Goal: Use online tool/utility: Utilize a website feature to perform a specific function

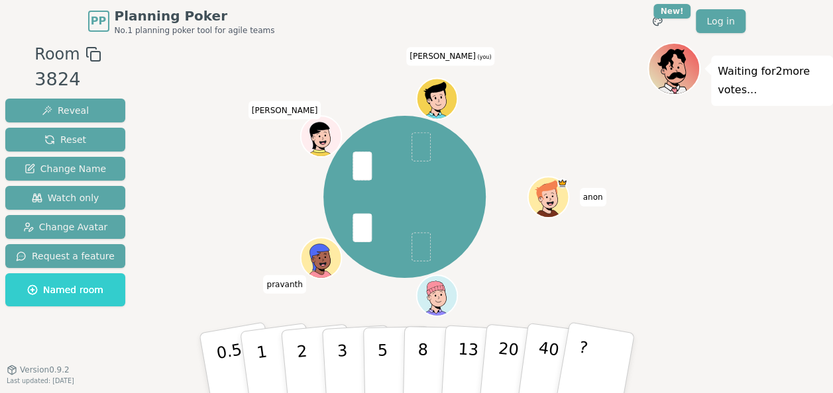
scroll to position [13, 0]
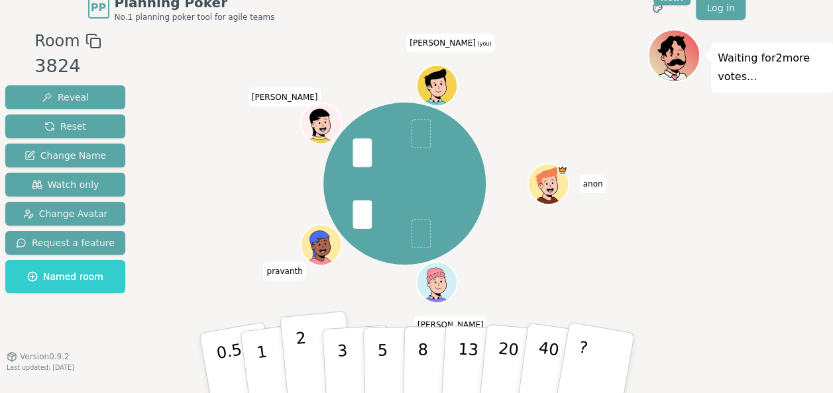
click at [310, 353] on button "2" at bounding box center [317, 363] width 76 height 105
click at [331, 353] on button "3" at bounding box center [357, 363] width 72 height 103
click at [352, 364] on button "3" at bounding box center [357, 363] width 72 height 103
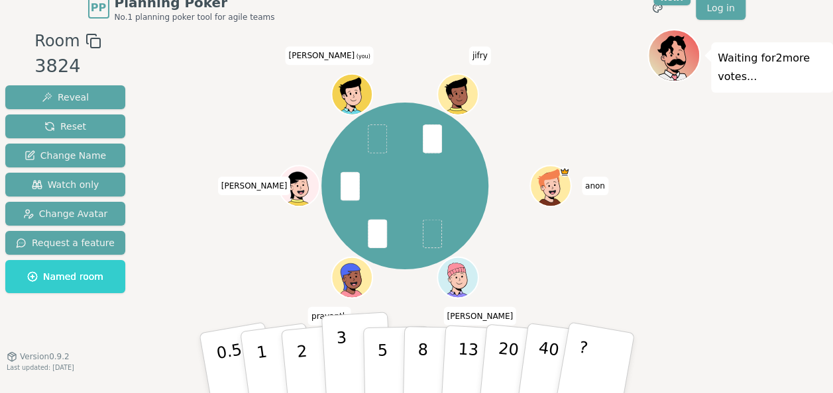
drag, startPoint x: 382, startPoint y: 349, endPoint x: 346, endPoint y: 352, distance: 35.9
click at [346, 352] on div "0.5 1 2 3 5 8 13 20 40 ?" at bounding box center [416, 363] width 397 height 46
click at [384, 352] on p "5" at bounding box center [381, 364] width 11 height 72
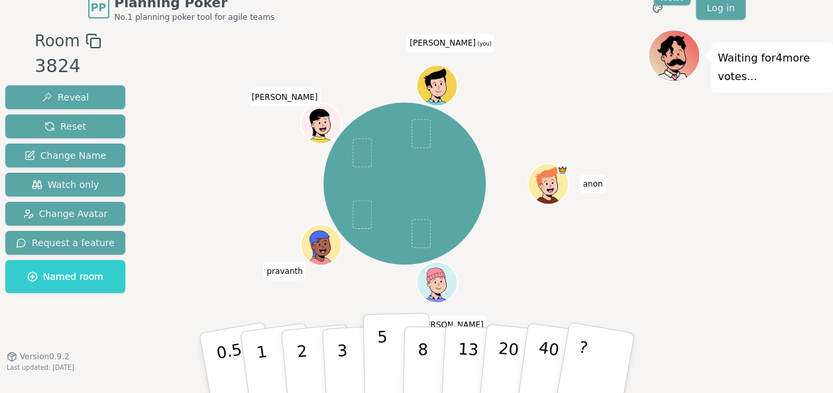
click at [376, 348] on button "5" at bounding box center [396, 363] width 68 height 101
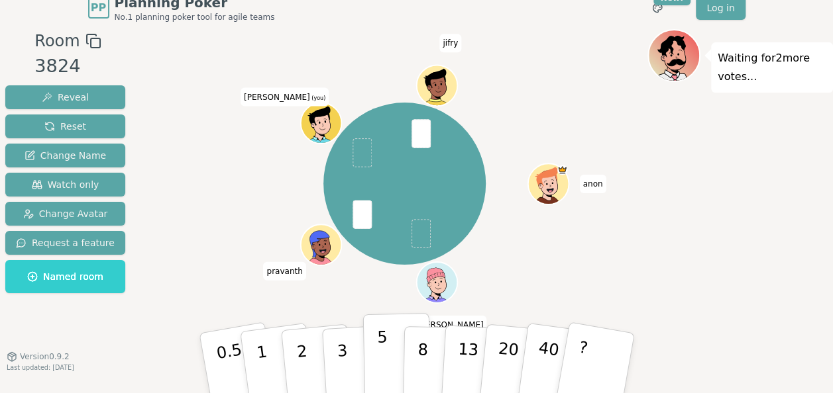
click at [387, 342] on button "5" at bounding box center [396, 363] width 68 height 101
